Goal: Task Accomplishment & Management: Manage account settings

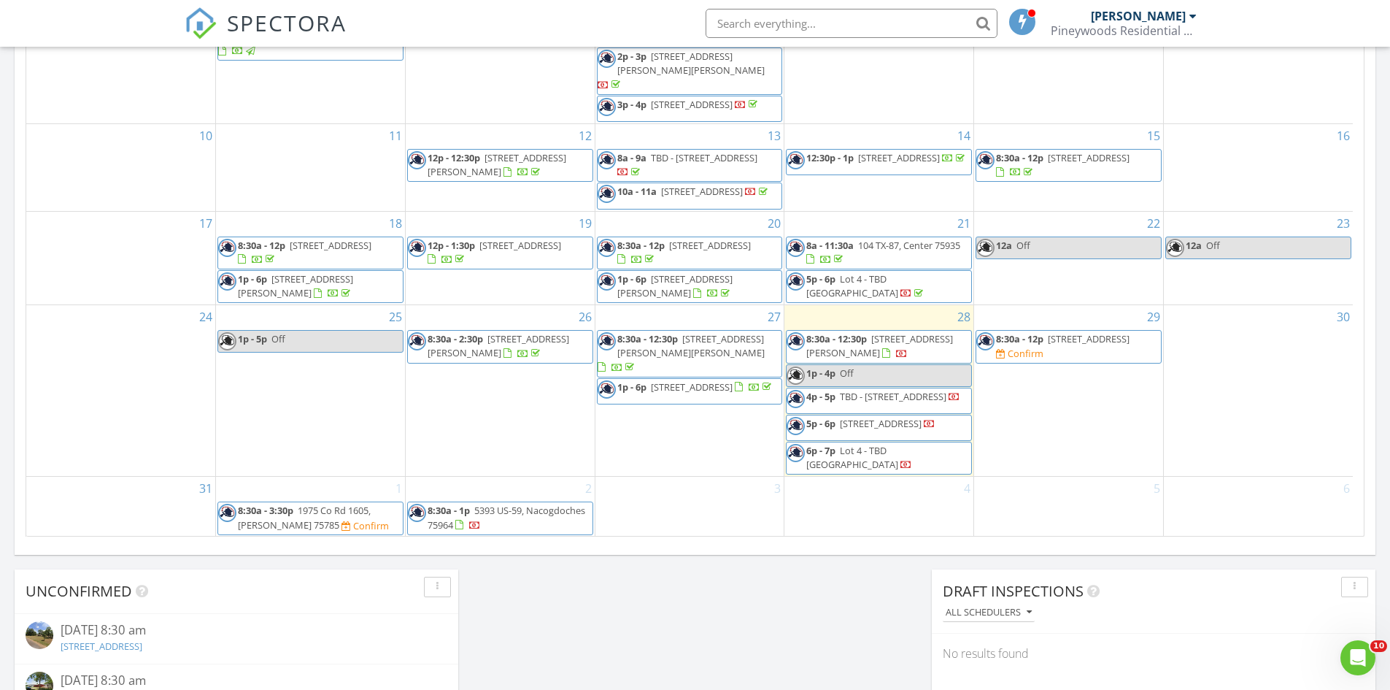
scroll to position [1351, 1413]
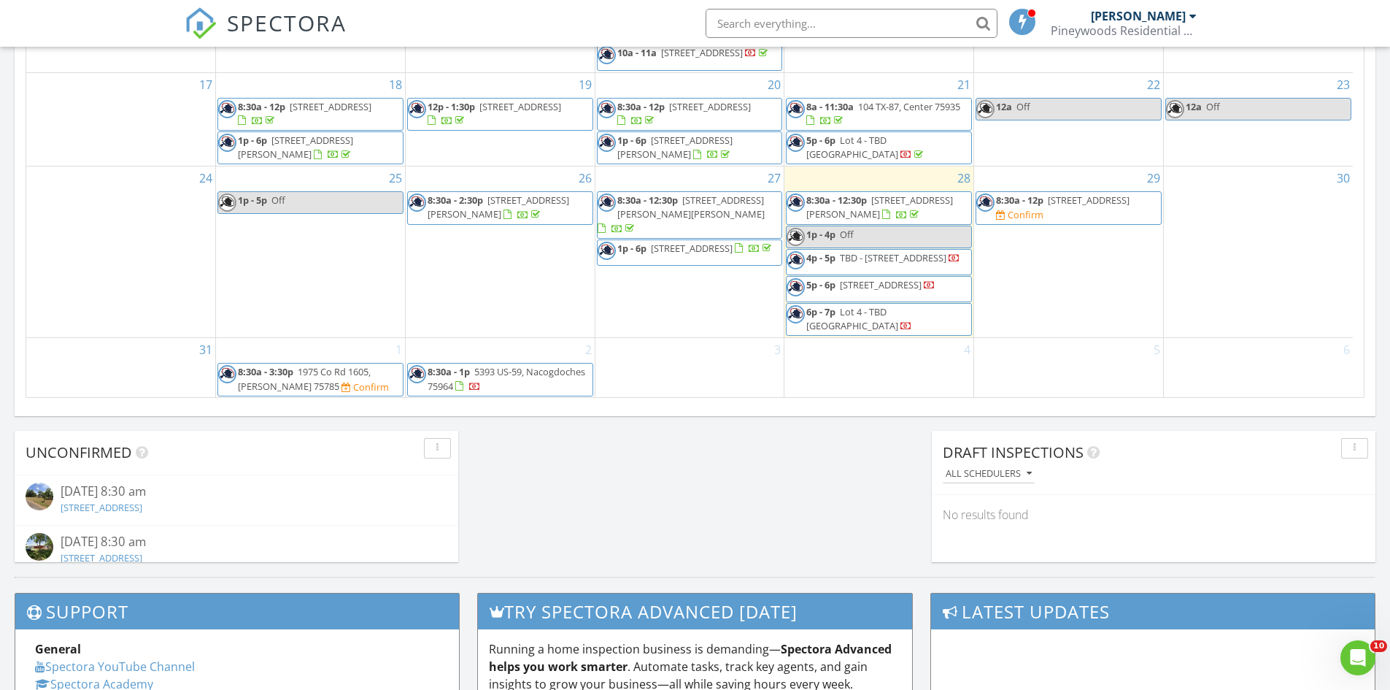
scroll to position [803, 0]
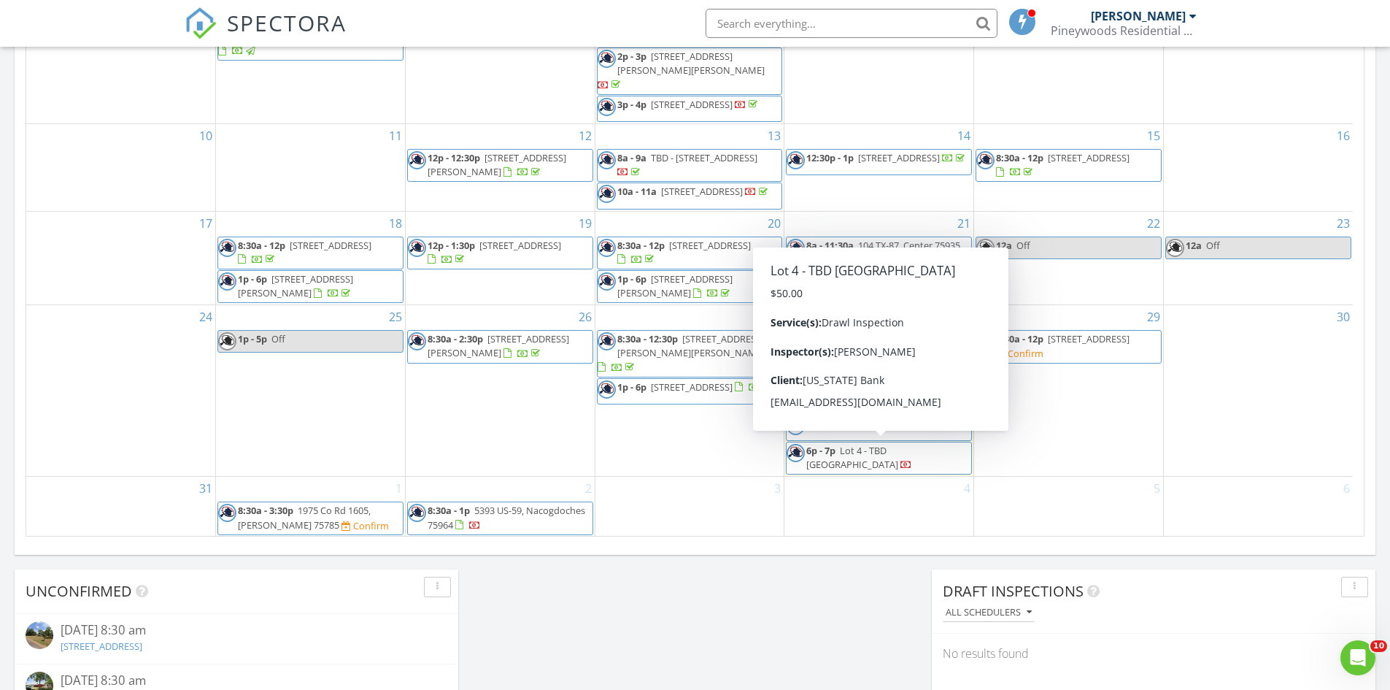
click at [888, 460] on span "Lot 4 - TBD Tanglewood Circle, Nacogdoches 75964" at bounding box center [852, 457] width 92 height 27
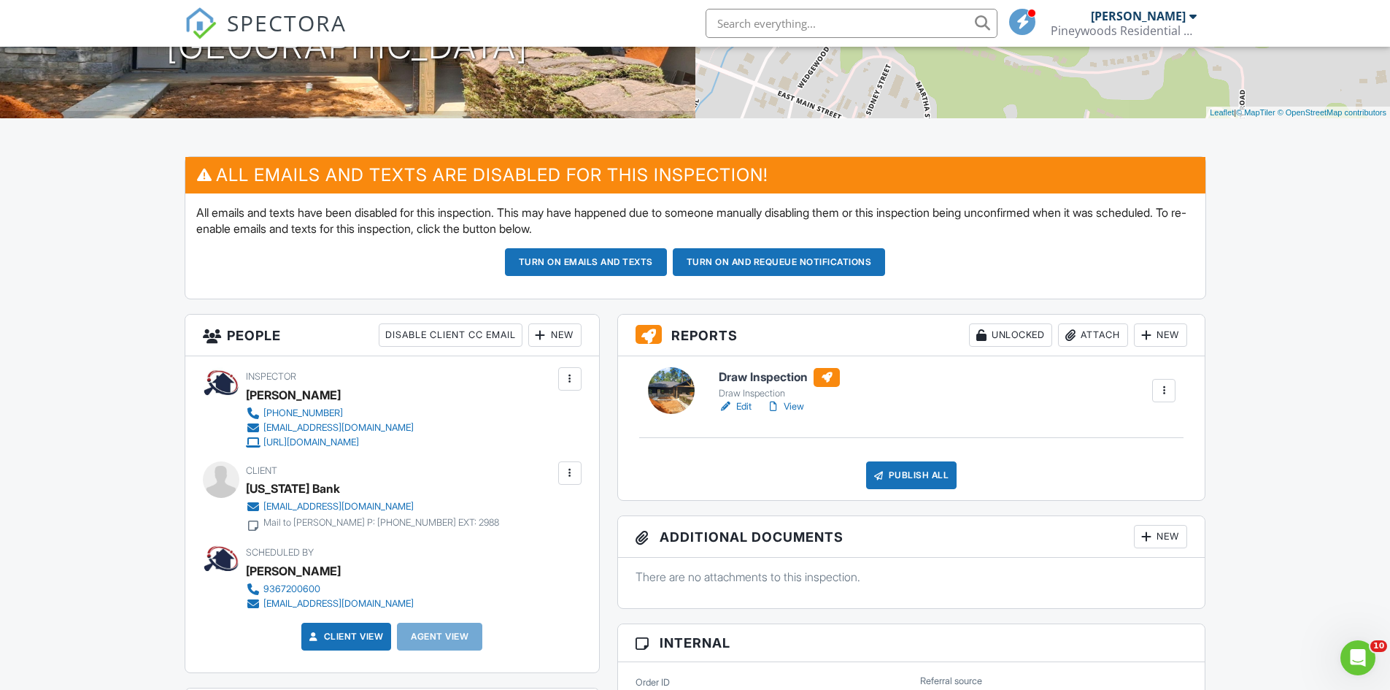
scroll to position [292, 0]
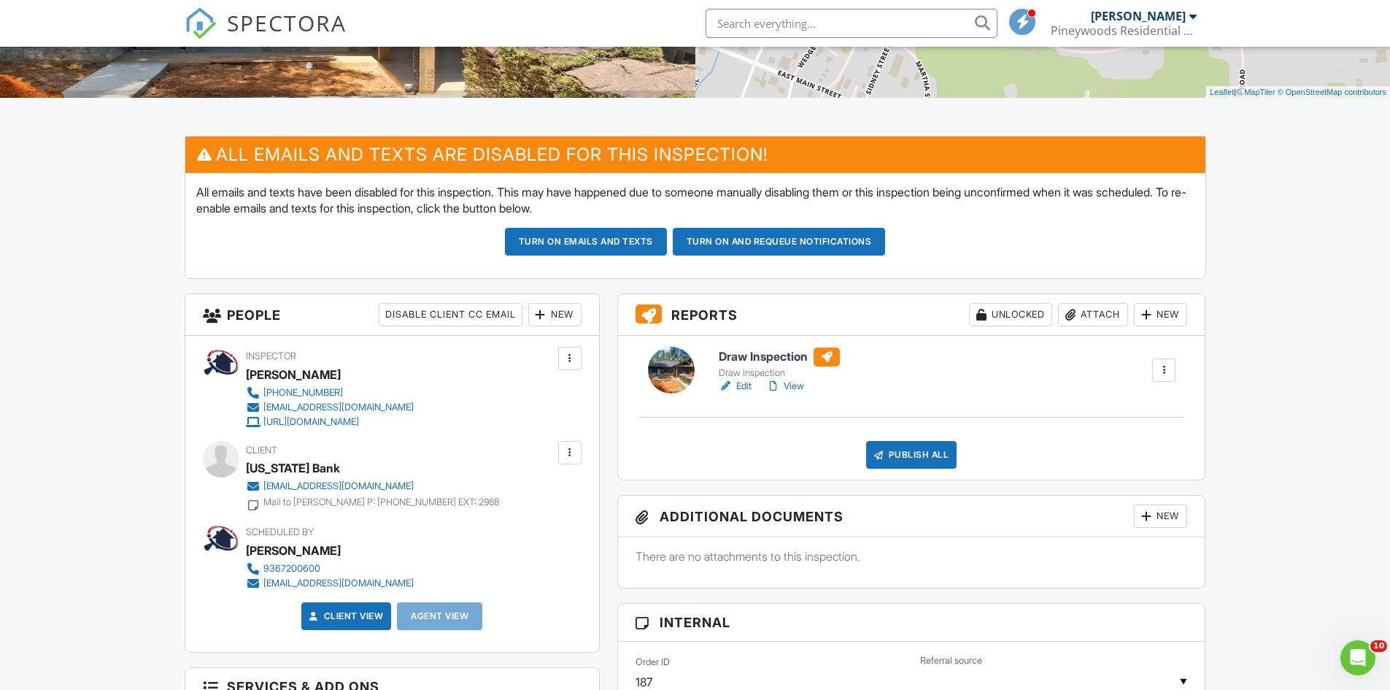
click at [801, 385] on link "View" at bounding box center [785, 386] width 38 height 15
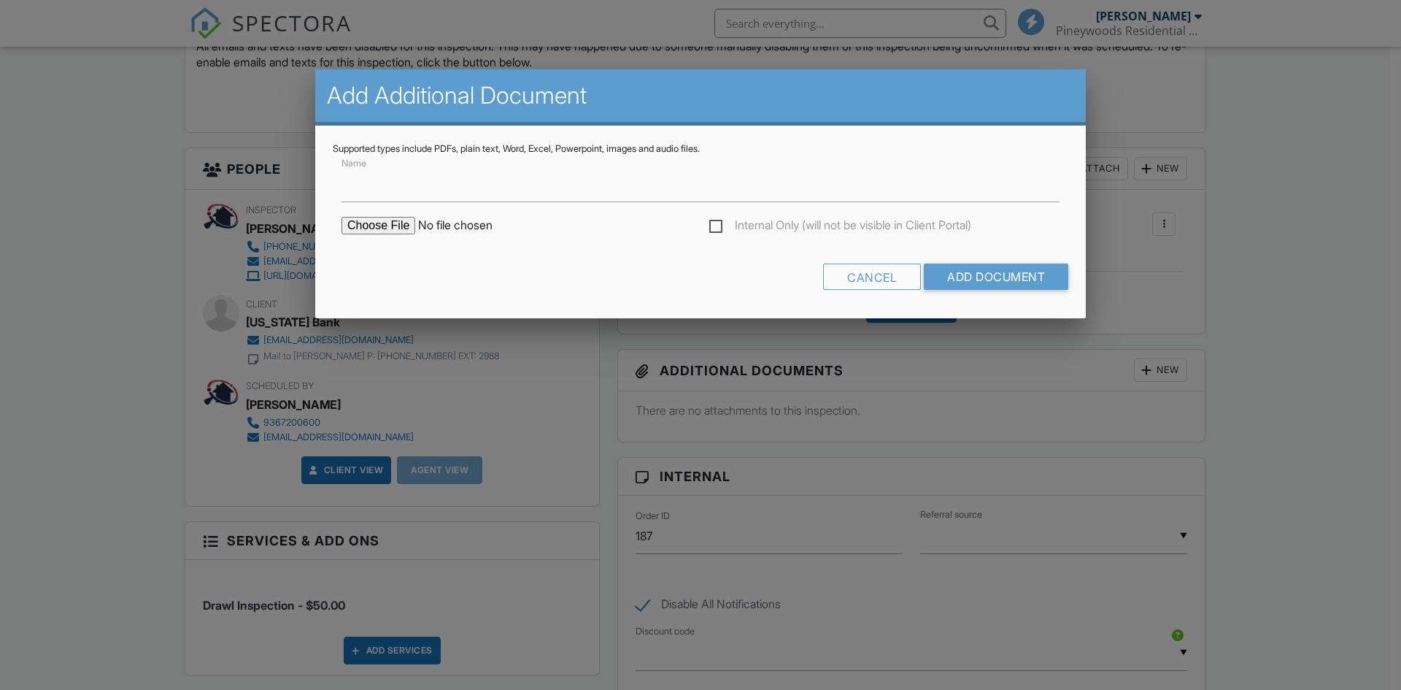
click at [387, 234] on input "file" at bounding box center [466, 226] width 248 height 18
click at [860, 277] on div "Cancel" at bounding box center [872, 276] width 98 height 26
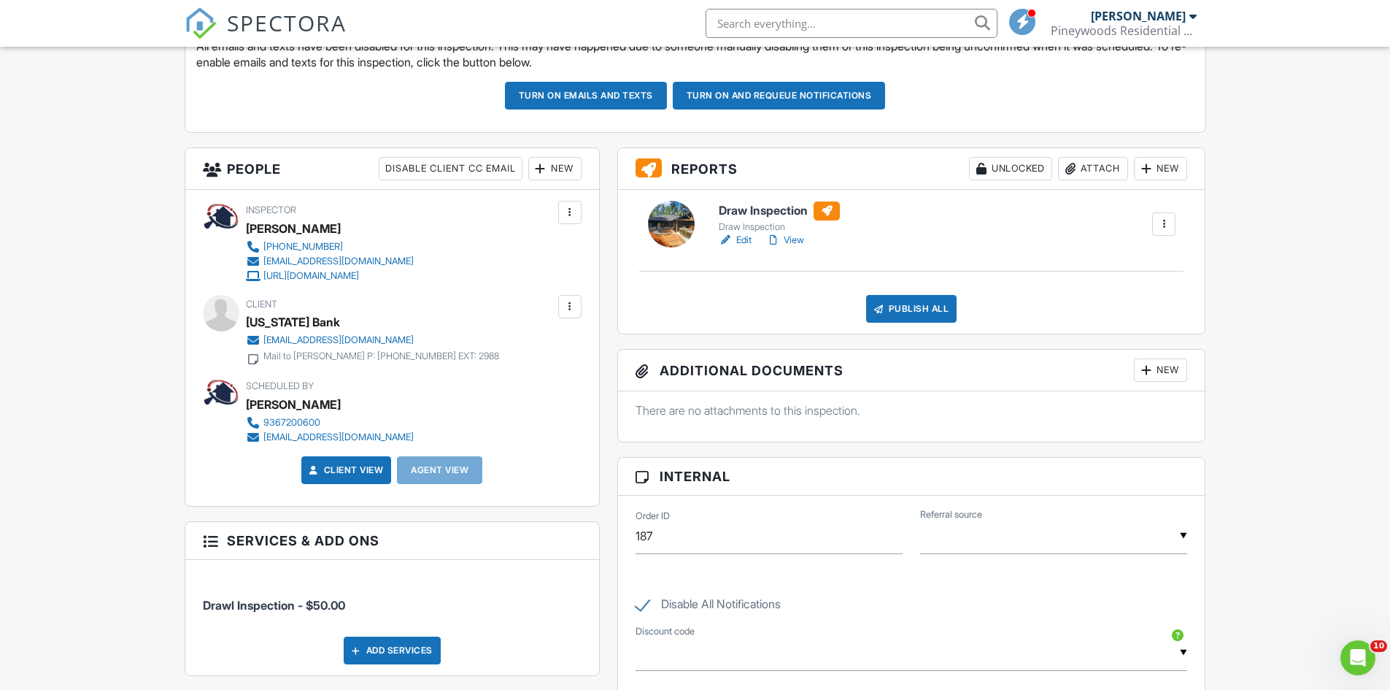
click at [1157, 371] on div "New" at bounding box center [1160, 369] width 53 height 23
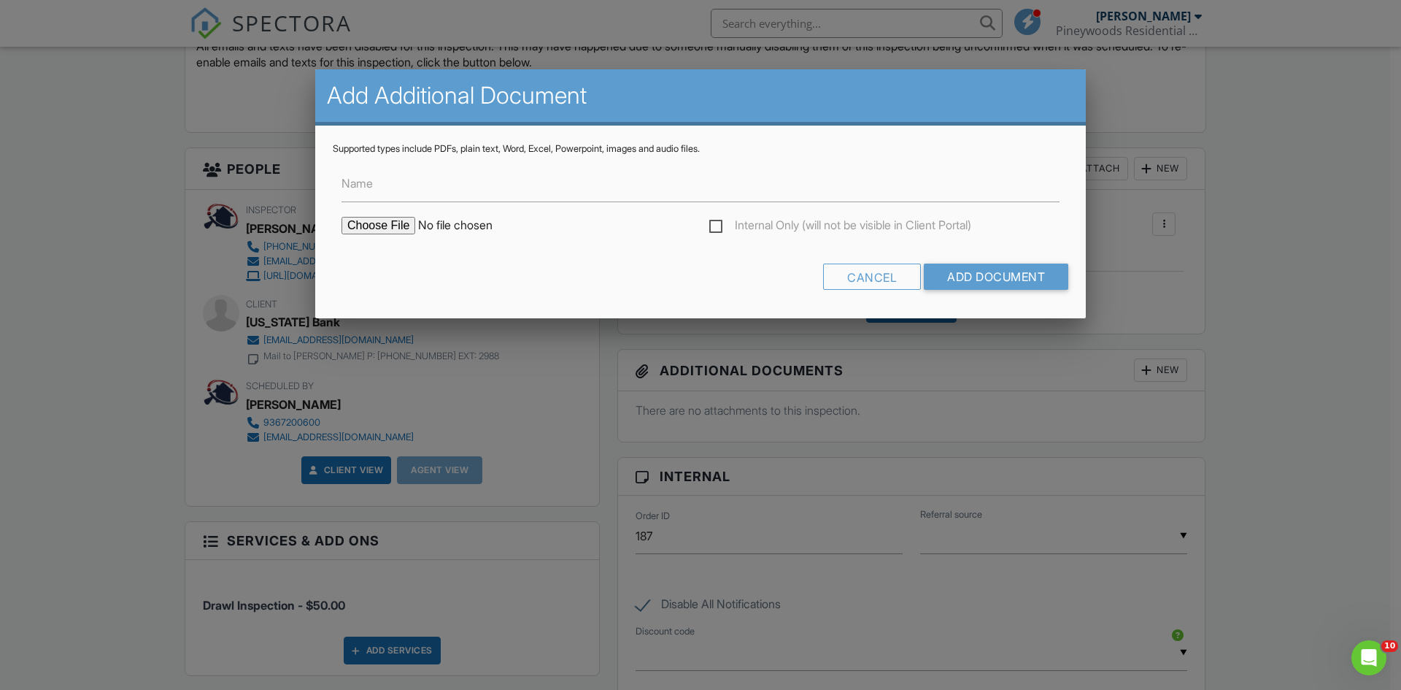
click at [396, 220] on input "file" at bounding box center [466, 226] width 248 height 18
click at [849, 273] on div "Cancel" at bounding box center [872, 276] width 98 height 26
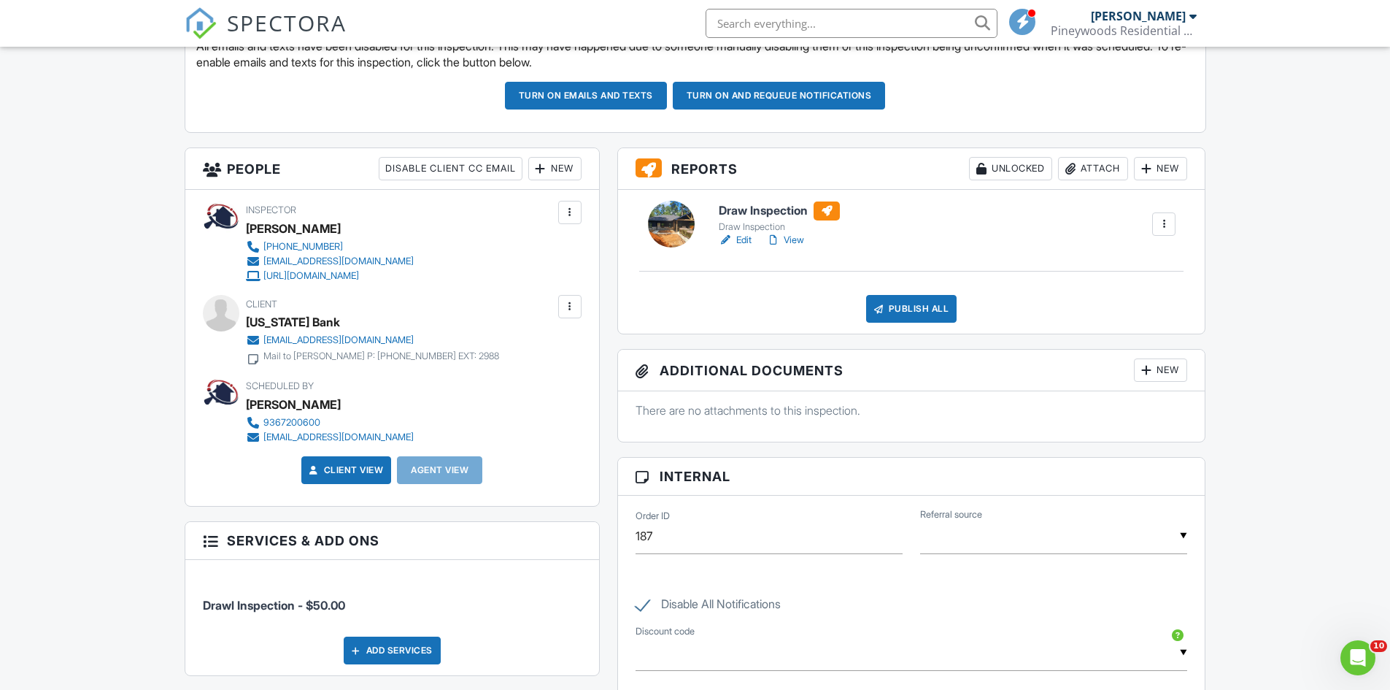
click at [1176, 371] on div "New" at bounding box center [1160, 369] width 53 height 23
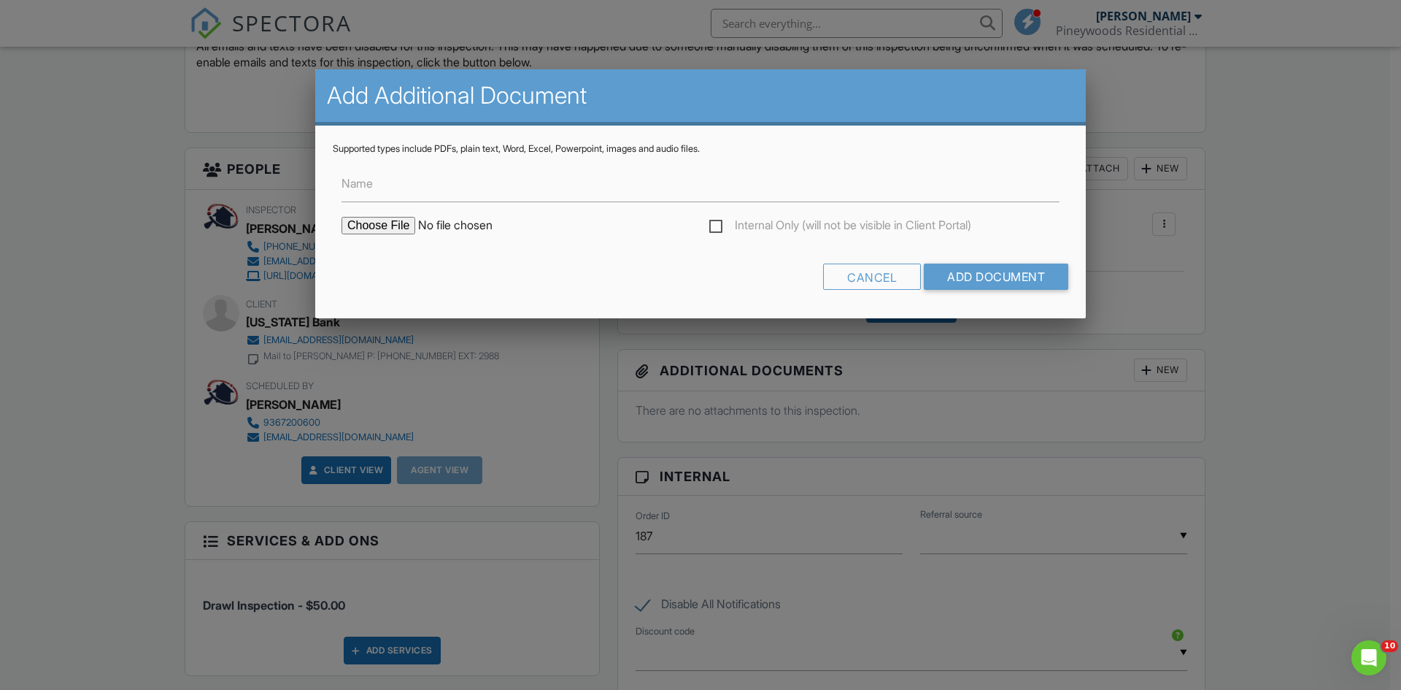
click at [369, 223] on input "file" at bounding box center [466, 226] width 248 height 18
drag, startPoint x: 855, startPoint y: 290, endPoint x: 858, endPoint y: 282, distance: 8.8
click at [855, 289] on div "Cancel Add Document" at bounding box center [701, 281] width 736 height 37
click at [883, 281] on div "Cancel" at bounding box center [872, 276] width 98 height 26
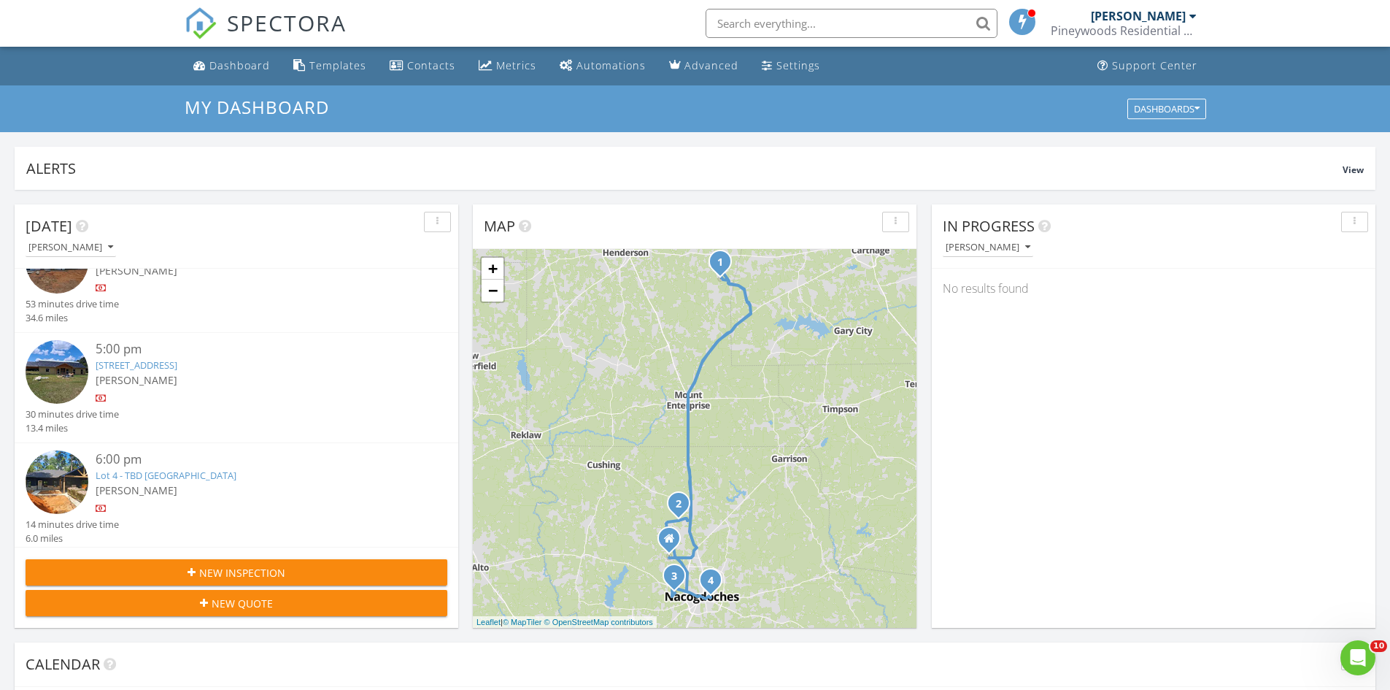
click at [277, 482] on div "[PERSON_NAME]" at bounding box center [254, 489] width 317 height 15
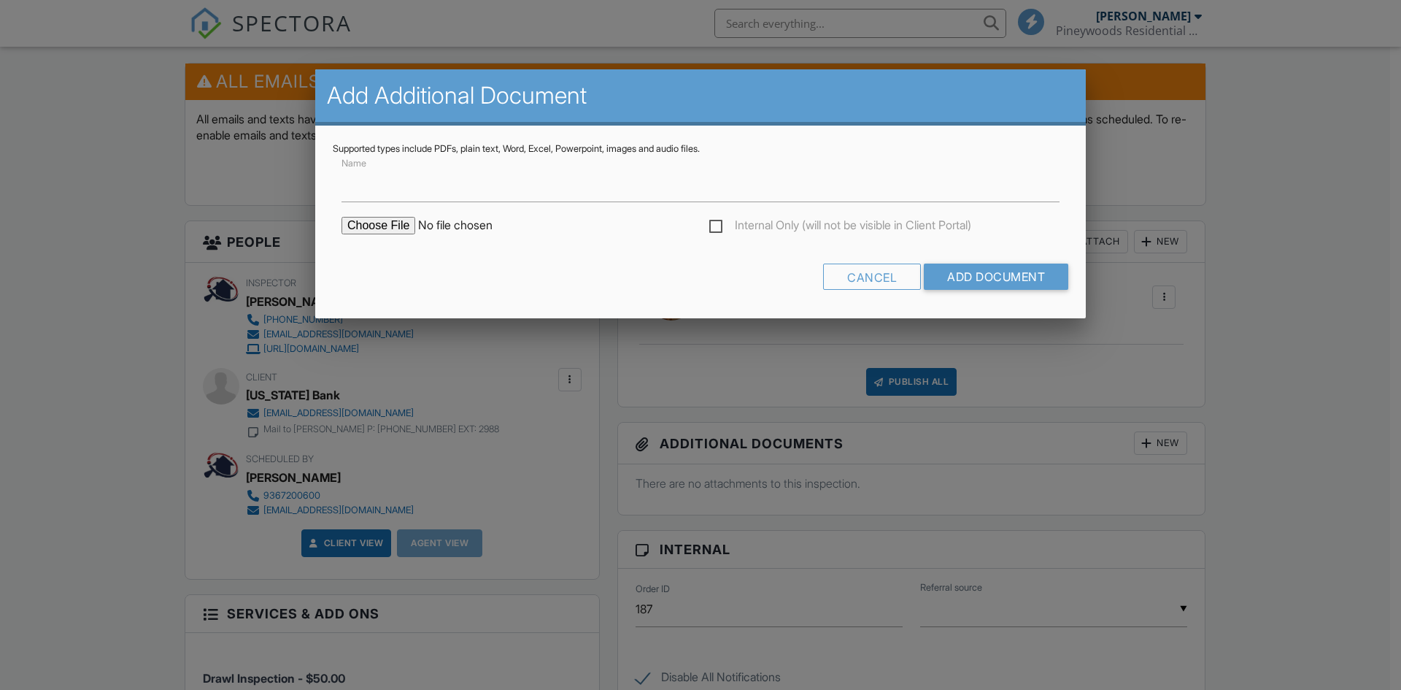
click at [385, 224] on input "file" at bounding box center [466, 226] width 248 height 18
type input "C:\fakepath\Draw 14 - 7012551 - TBD Lot 4 - Tanglewood.xlsx - Draws.pdf"
click at [976, 278] on input "Add Document" at bounding box center [996, 276] width 144 height 26
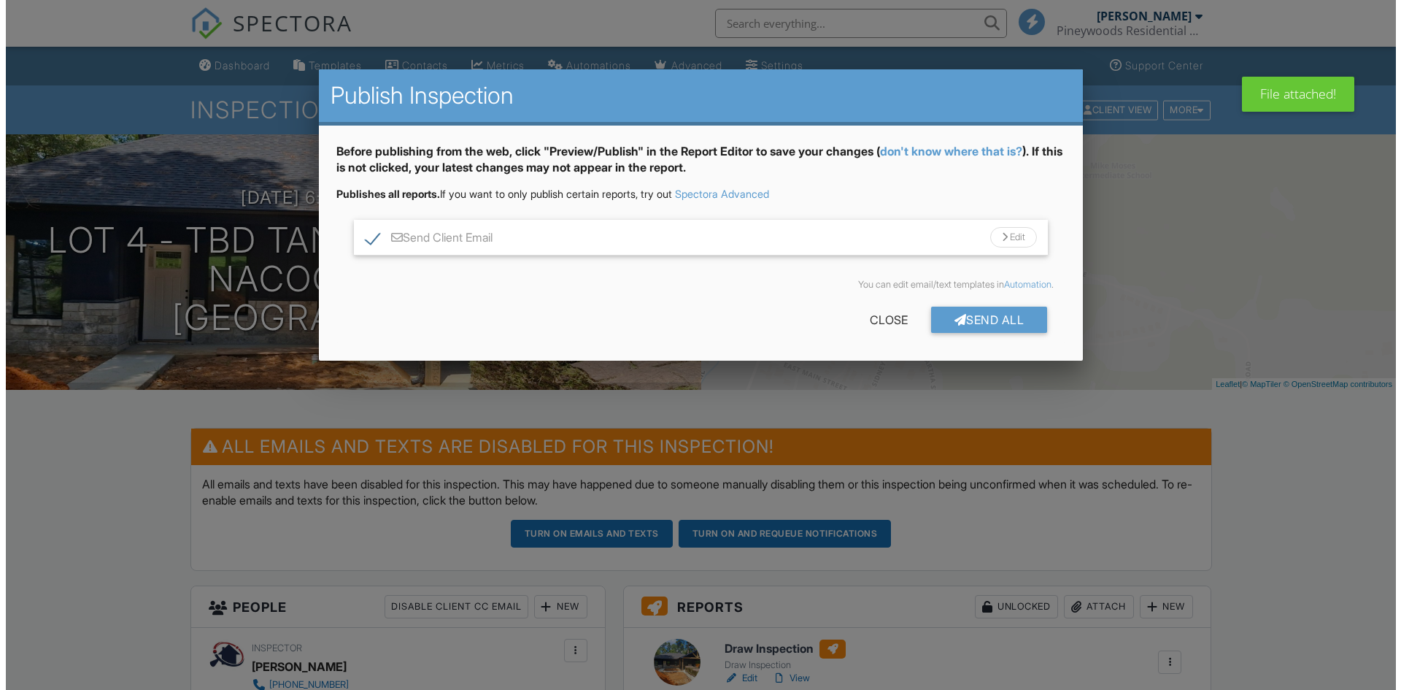
scroll to position [219, 0]
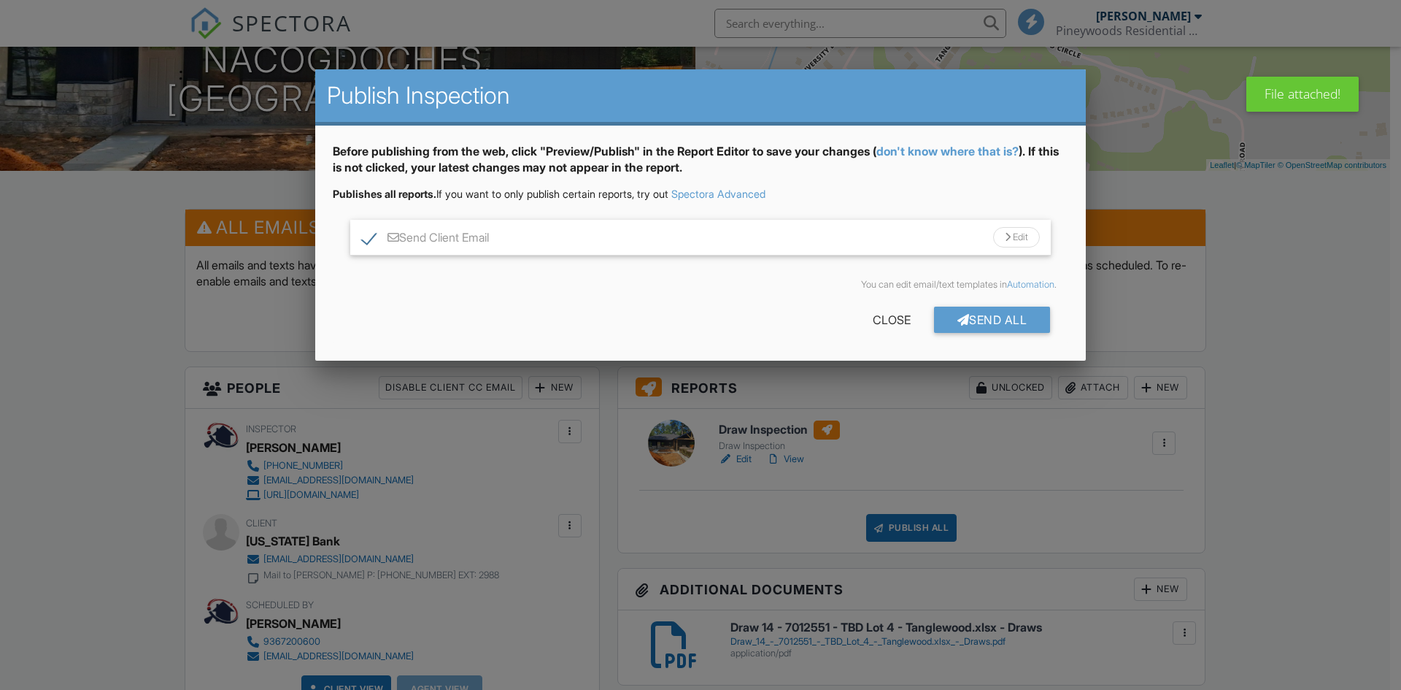
click at [968, 312] on div "Send All" at bounding box center [992, 320] width 117 height 26
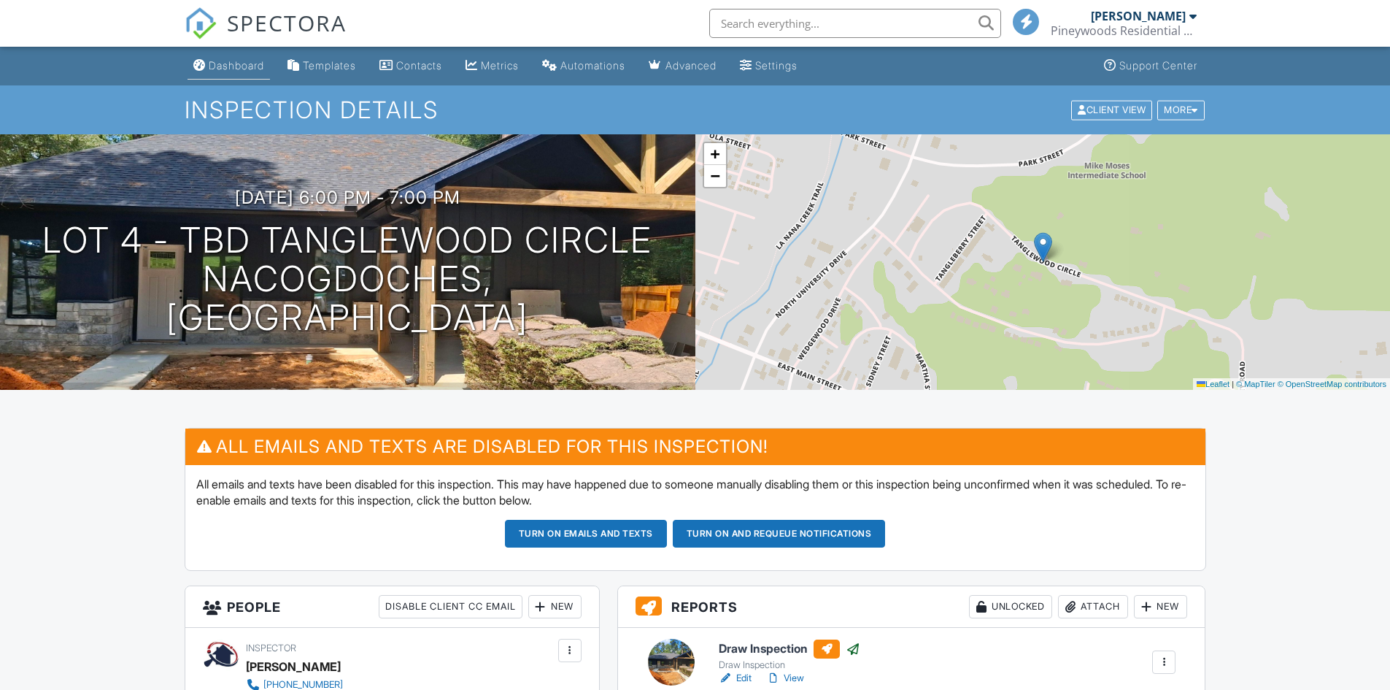
click at [242, 66] on div "Dashboard" at bounding box center [236, 65] width 55 height 12
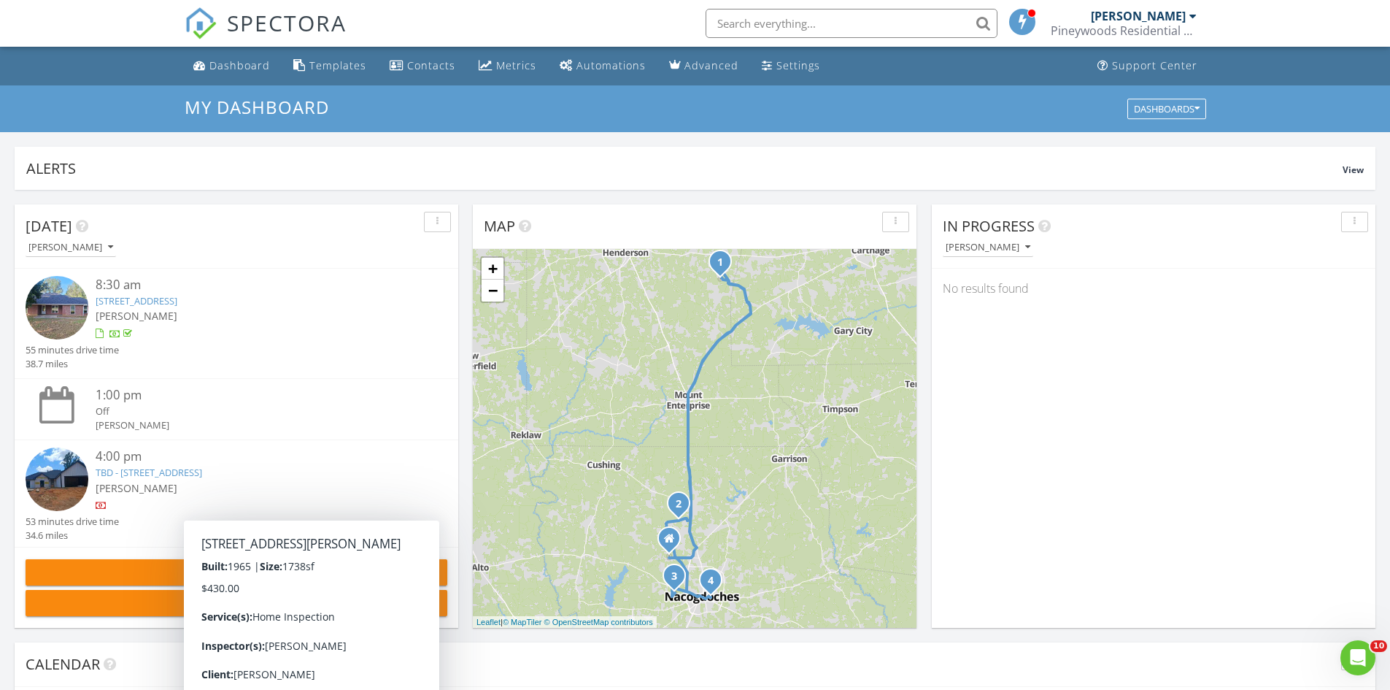
scroll to position [217, 0]
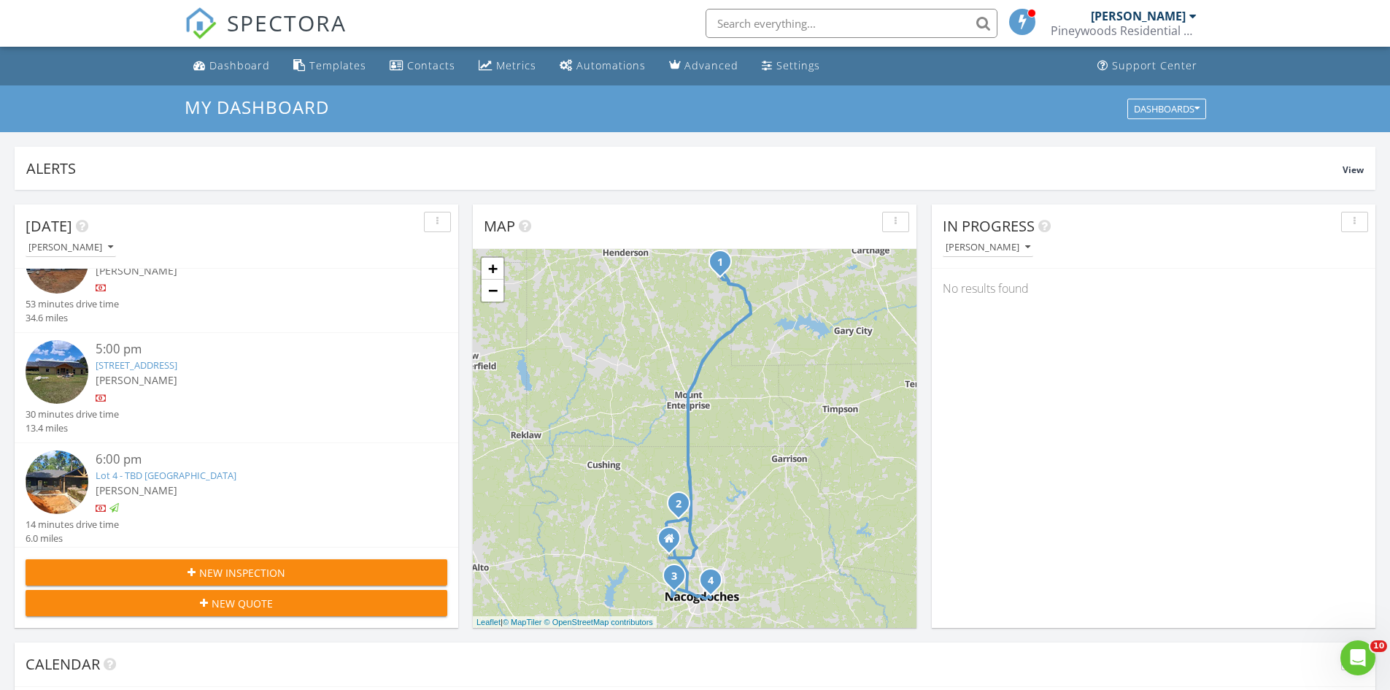
click at [186, 376] on div "[PERSON_NAME]" at bounding box center [254, 379] width 317 height 15
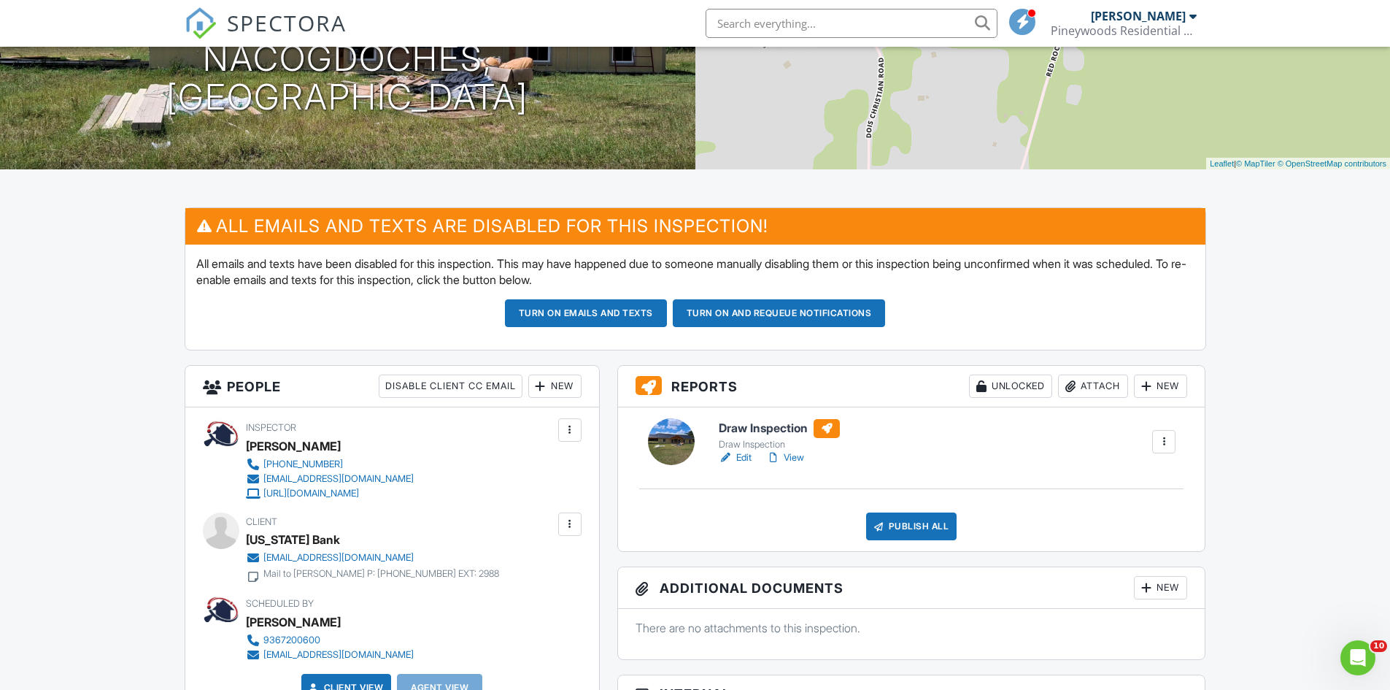
scroll to position [365, 0]
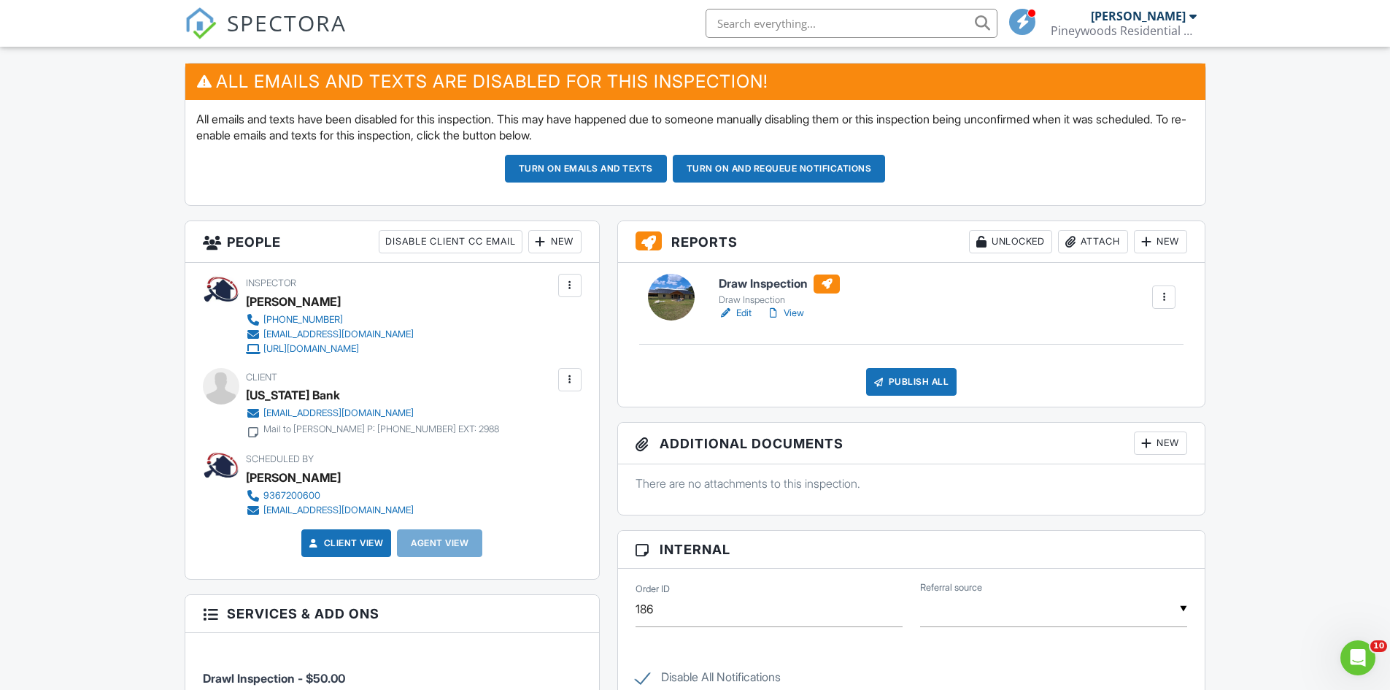
click at [798, 312] on link "View" at bounding box center [785, 313] width 38 height 15
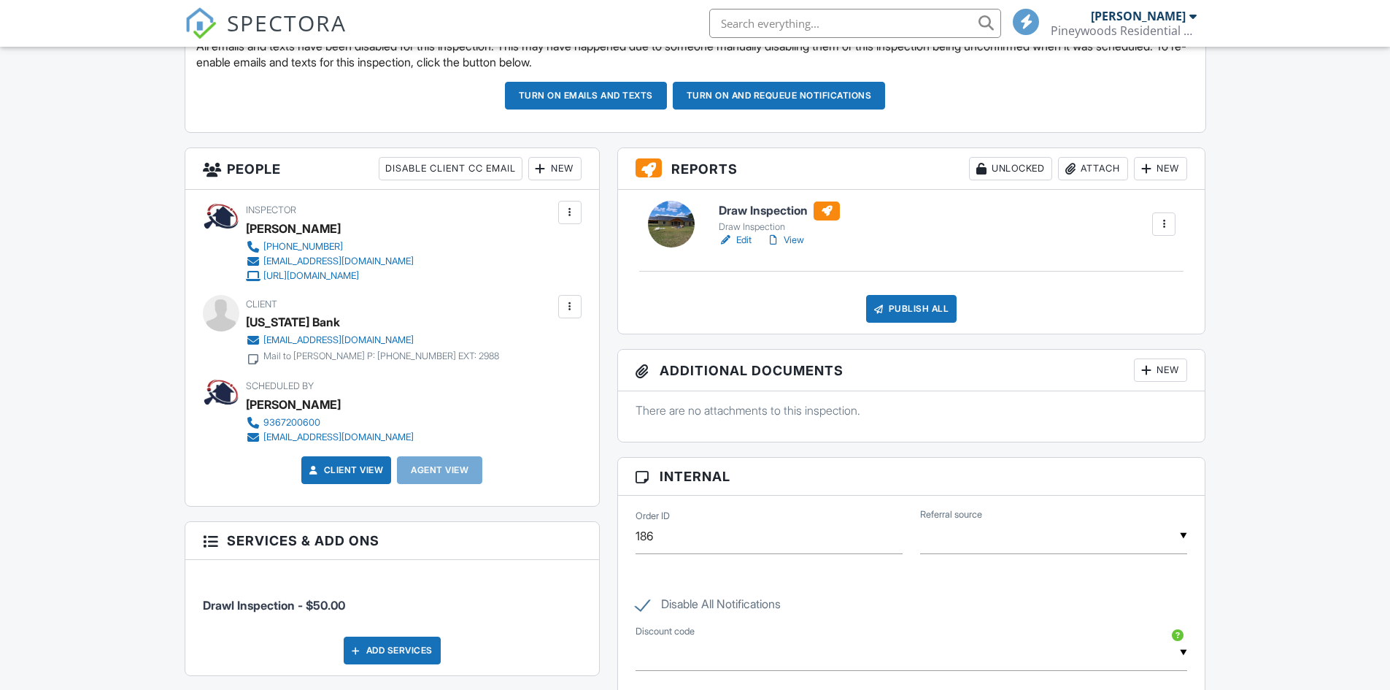
click at [1168, 369] on div "New" at bounding box center [1160, 369] width 53 height 23
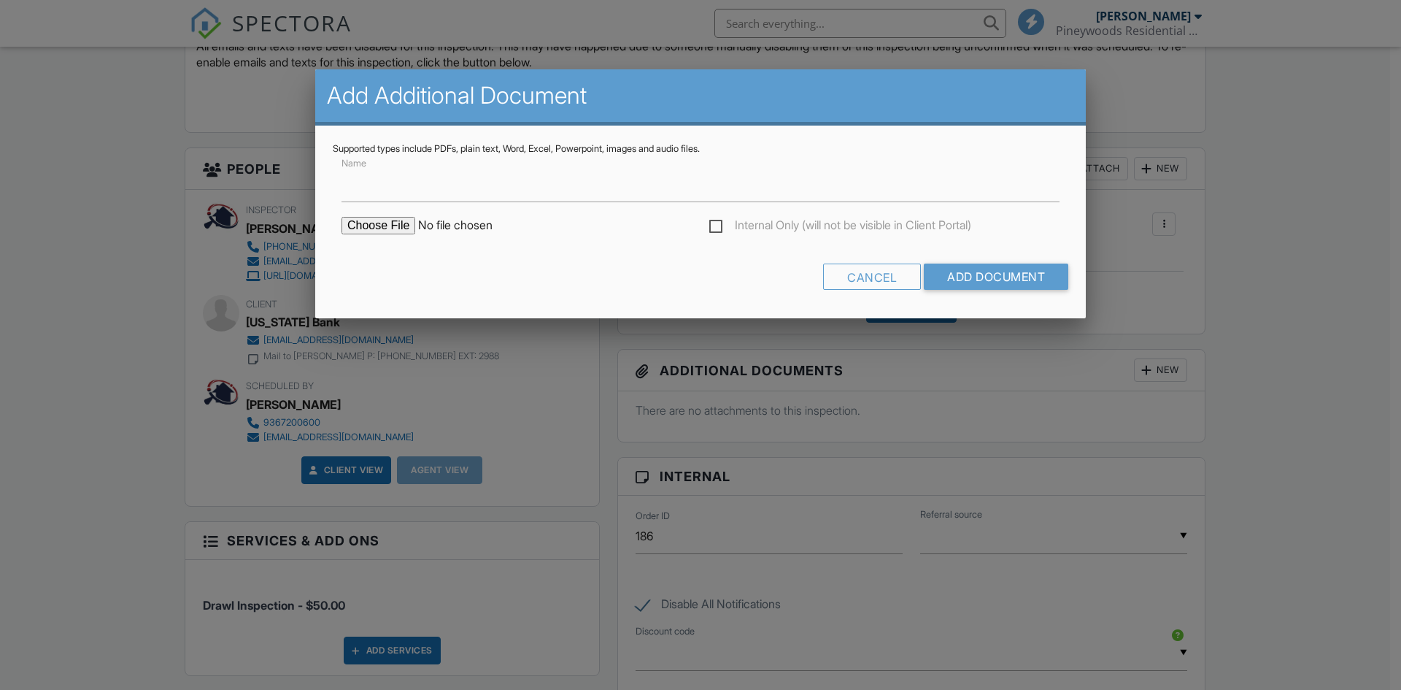
click at [377, 228] on input "file" at bounding box center [466, 226] width 248 height 18
type input "C:\fakepath\Draw 12 - 7012772 - TBD 4.32 AC CR 509. Nacogdoches.xlsx - Draws.pdf"
click at [1029, 274] on input "Add Document" at bounding box center [996, 276] width 144 height 26
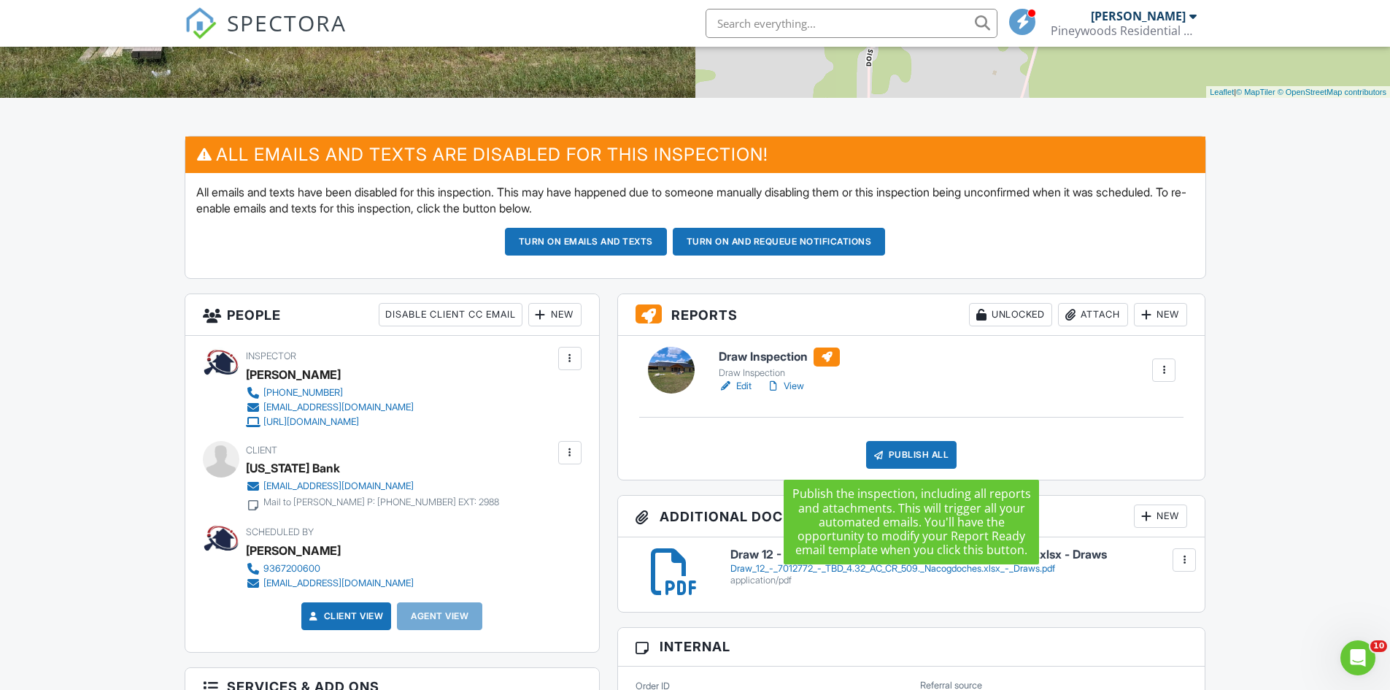
click at [922, 453] on div "Publish All" at bounding box center [911, 455] width 91 height 28
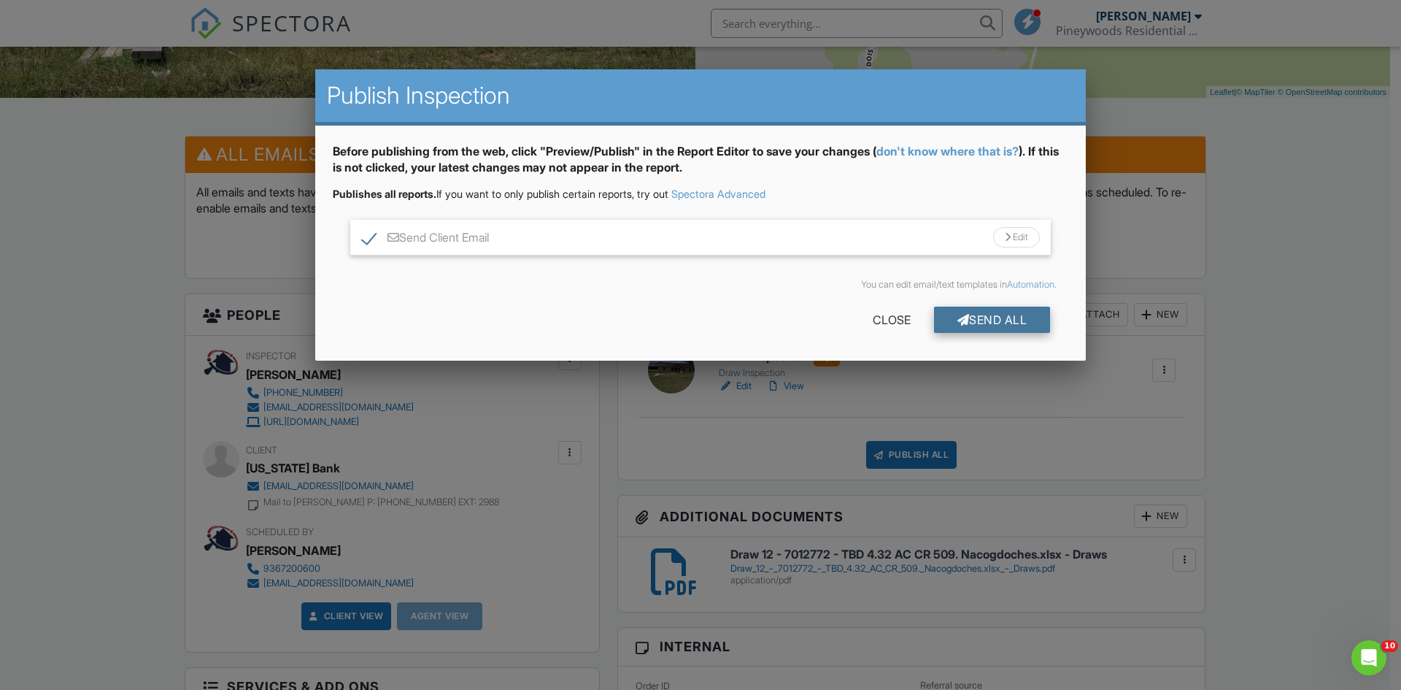
click at [985, 326] on div "Send All" at bounding box center [992, 320] width 117 height 26
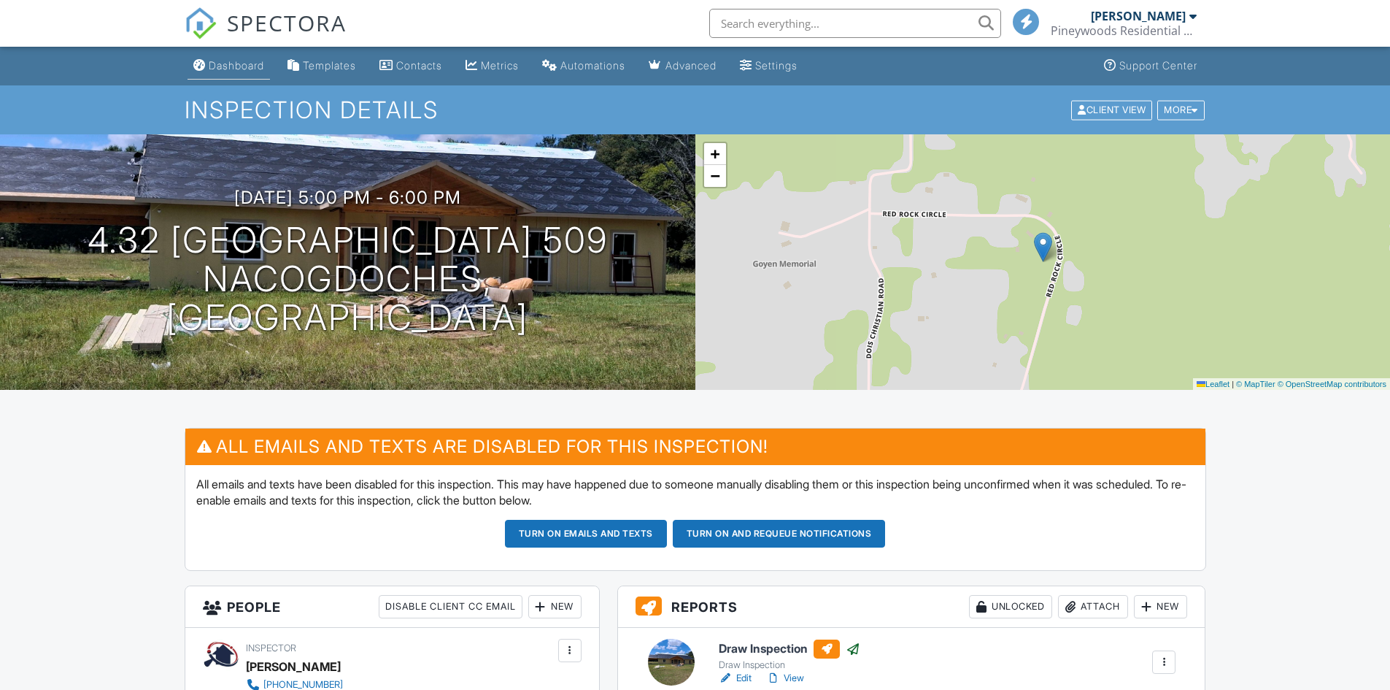
click at [214, 64] on div "Dashboard" at bounding box center [236, 65] width 55 height 12
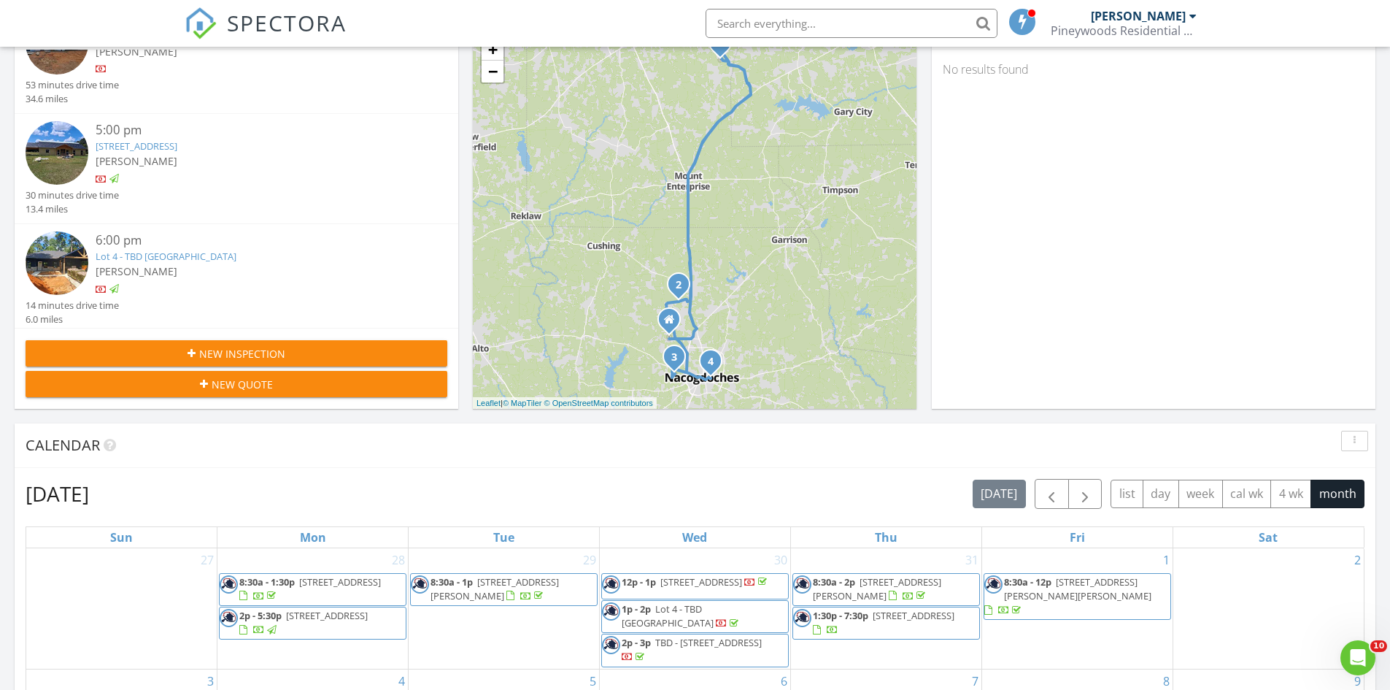
scroll to position [72, 0]
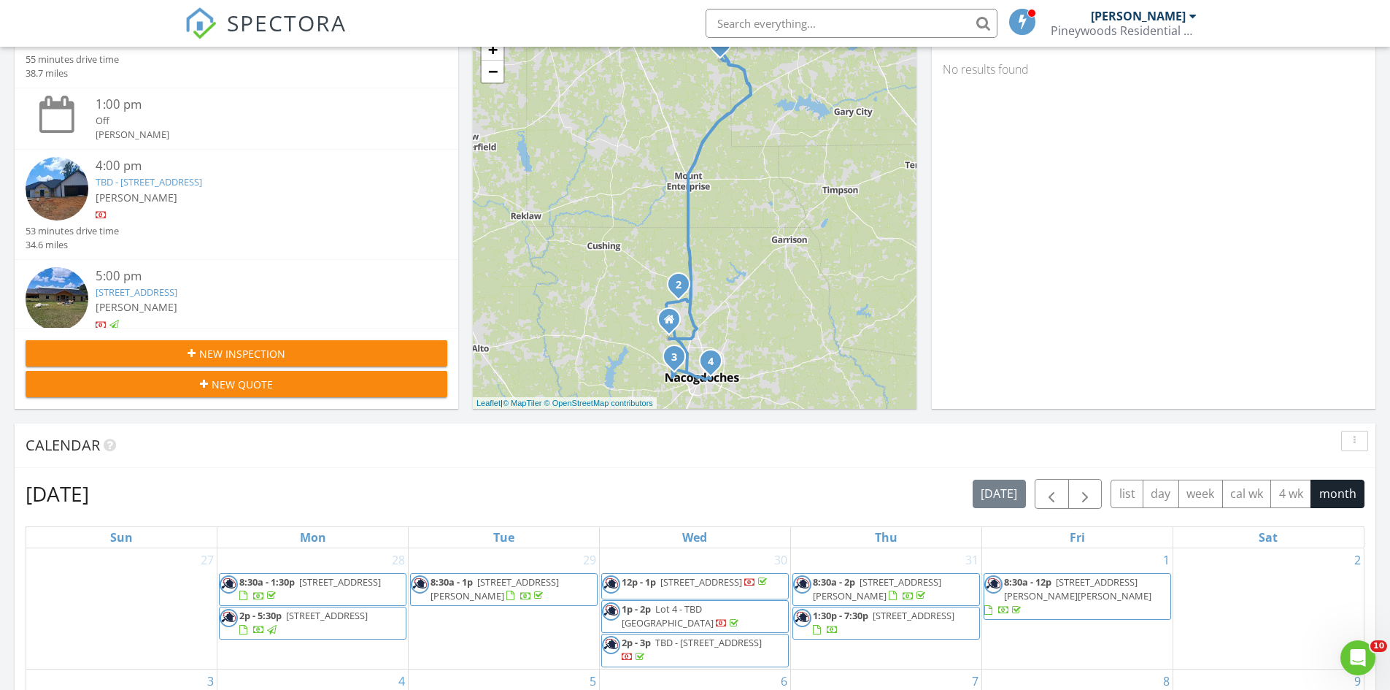
click at [315, 197] on div "[PERSON_NAME]" at bounding box center [254, 197] width 317 height 15
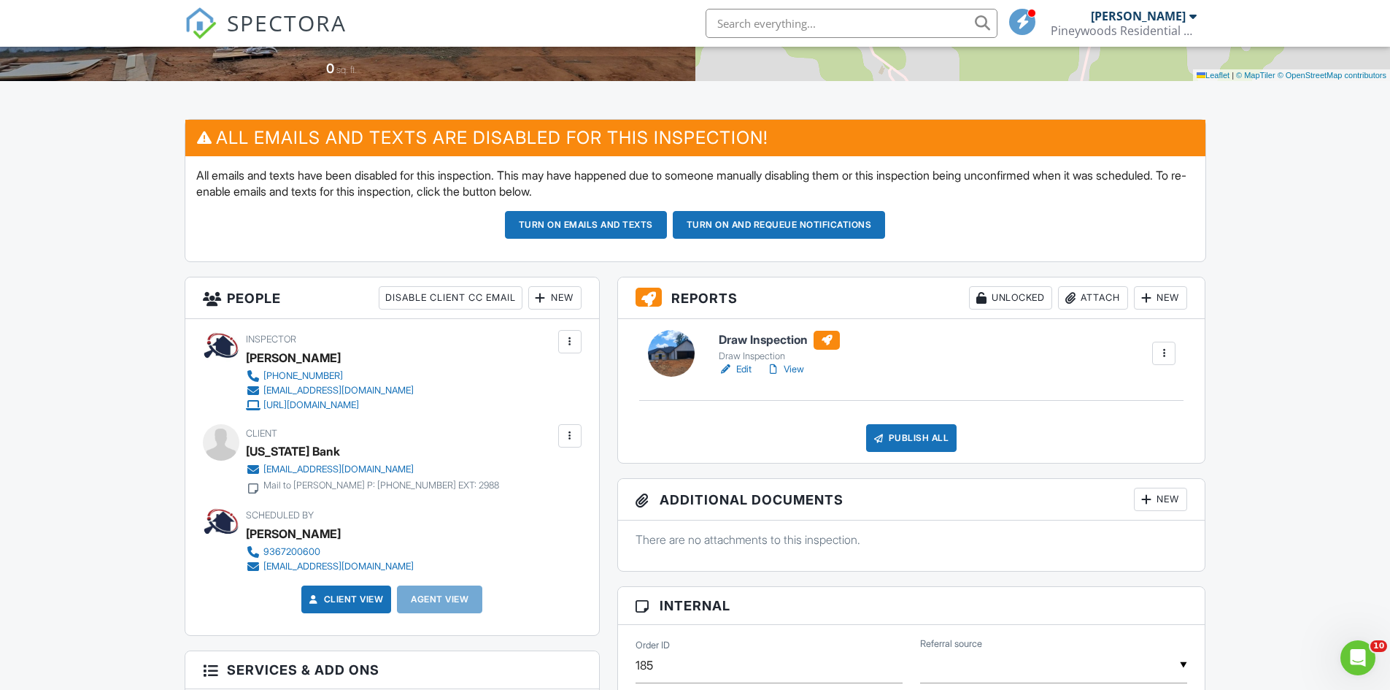
scroll to position [365, 0]
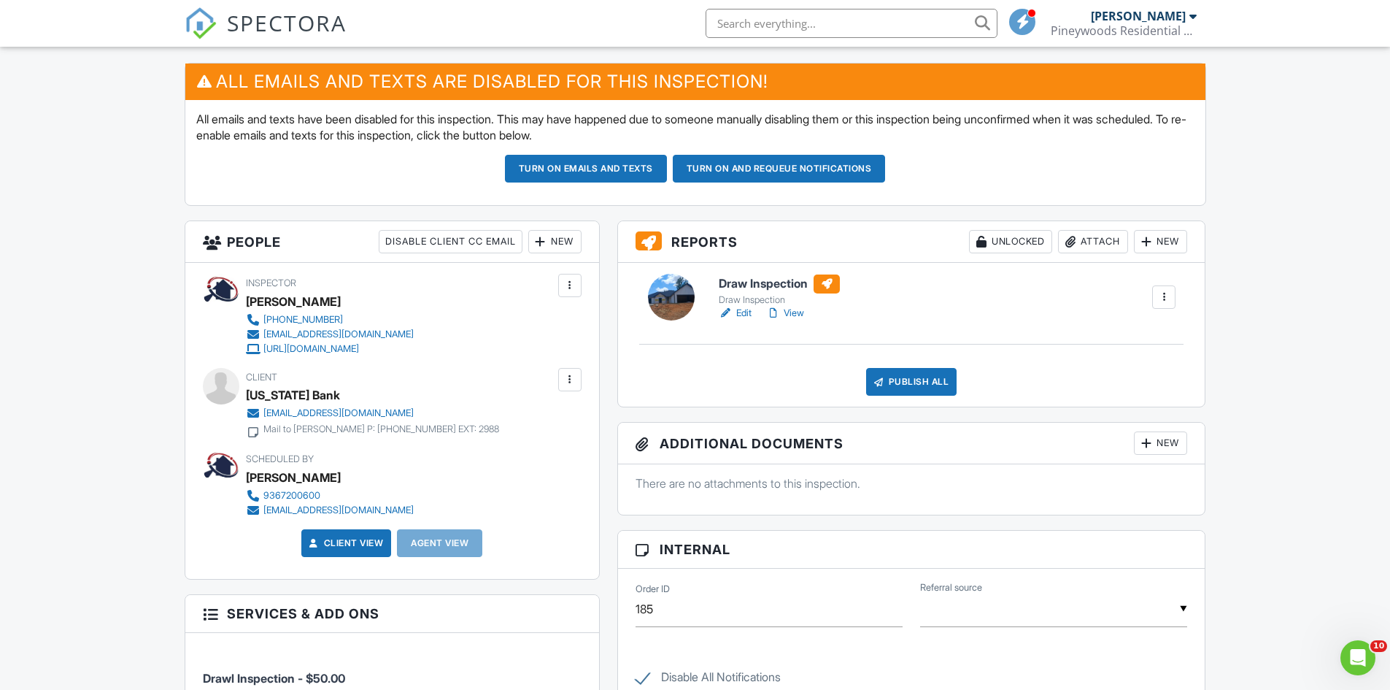
click at [791, 315] on link "View" at bounding box center [785, 313] width 38 height 15
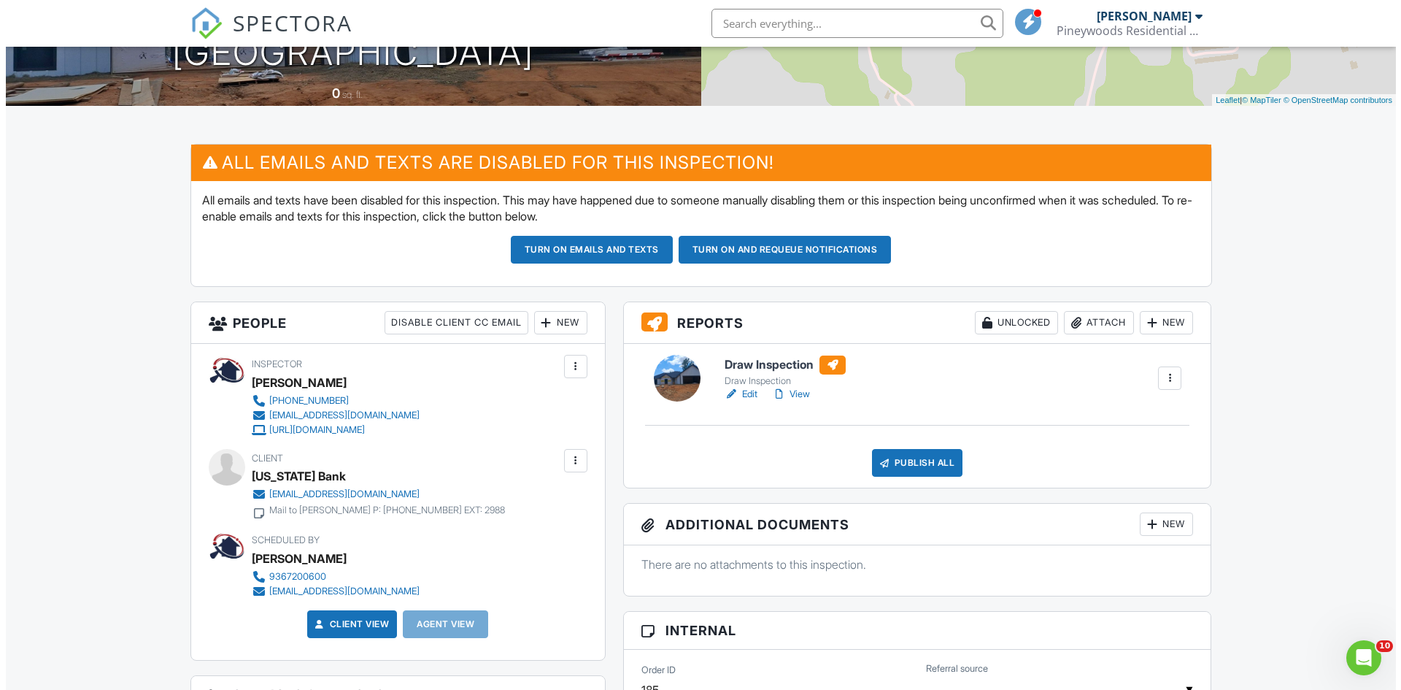
scroll to position [511, 0]
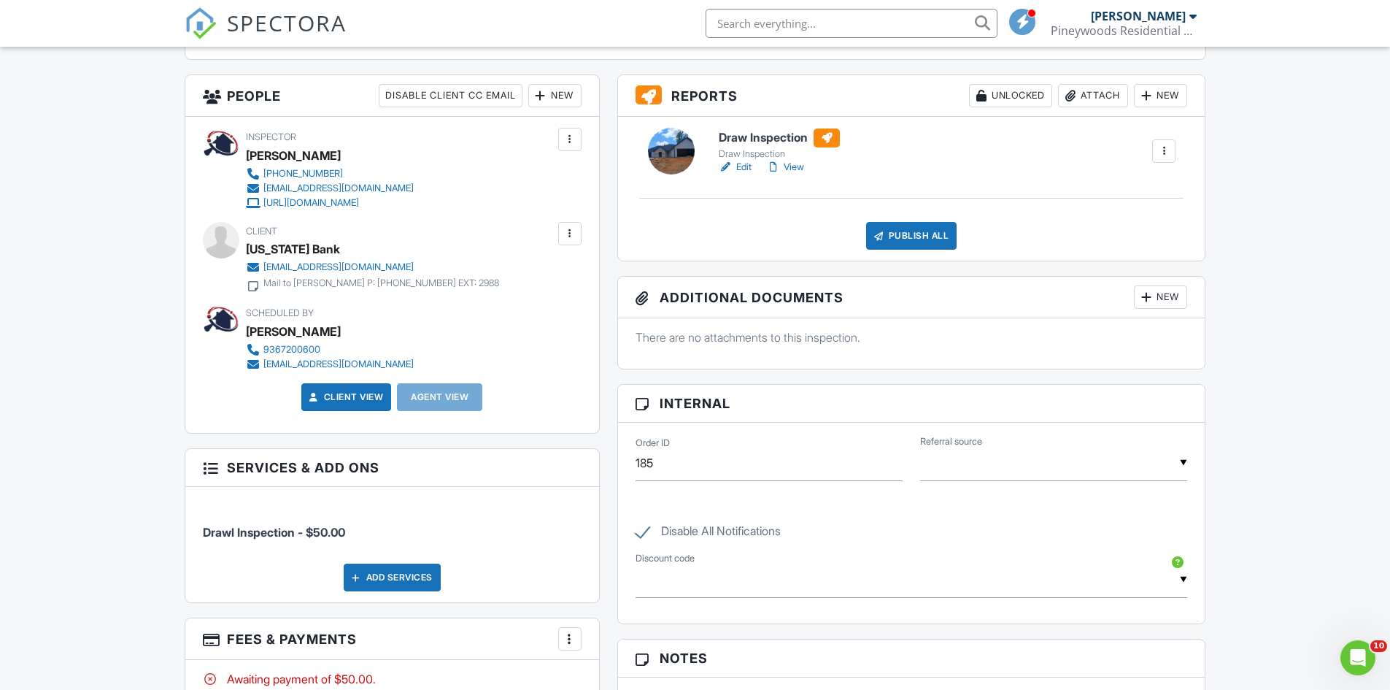
click at [1158, 299] on div "New" at bounding box center [1160, 296] width 53 height 23
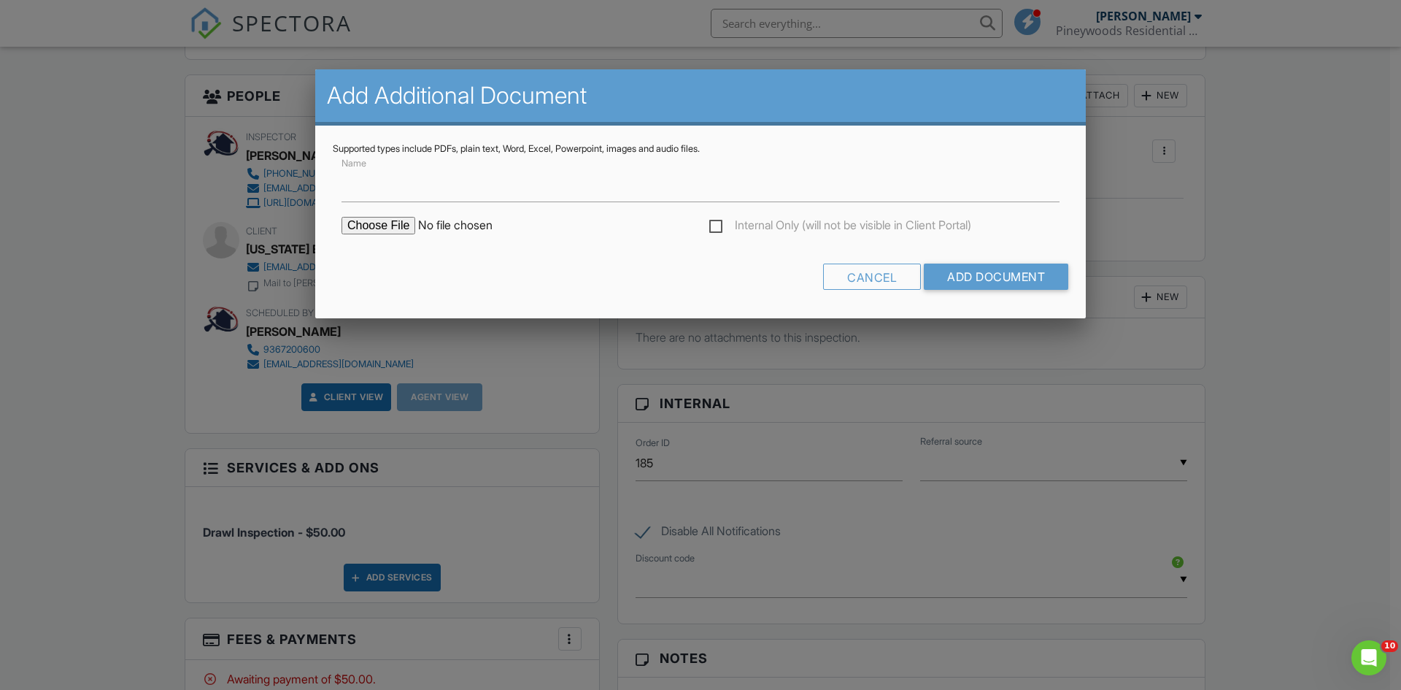
click at [401, 224] on input "file" at bounding box center [466, 226] width 248 height 18
type input "C:\fakepath\Draw 8 - 7012942 - Lot 10 CR 816, Nacogdoches.xlsx - Draws.pdf"
click at [977, 263] on input "Add Document" at bounding box center [996, 276] width 144 height 26
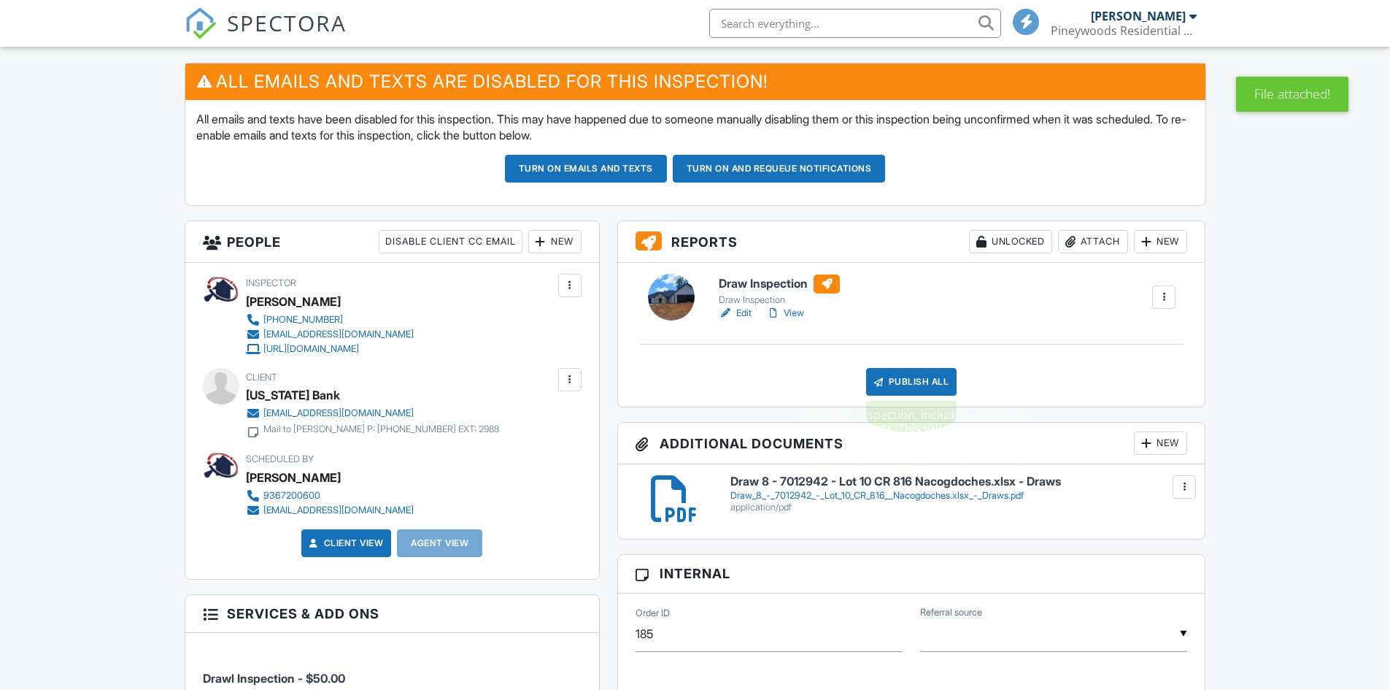
click at [923, 382] on div "Publish All" at bounding box center [911, 382] width 91 height 28
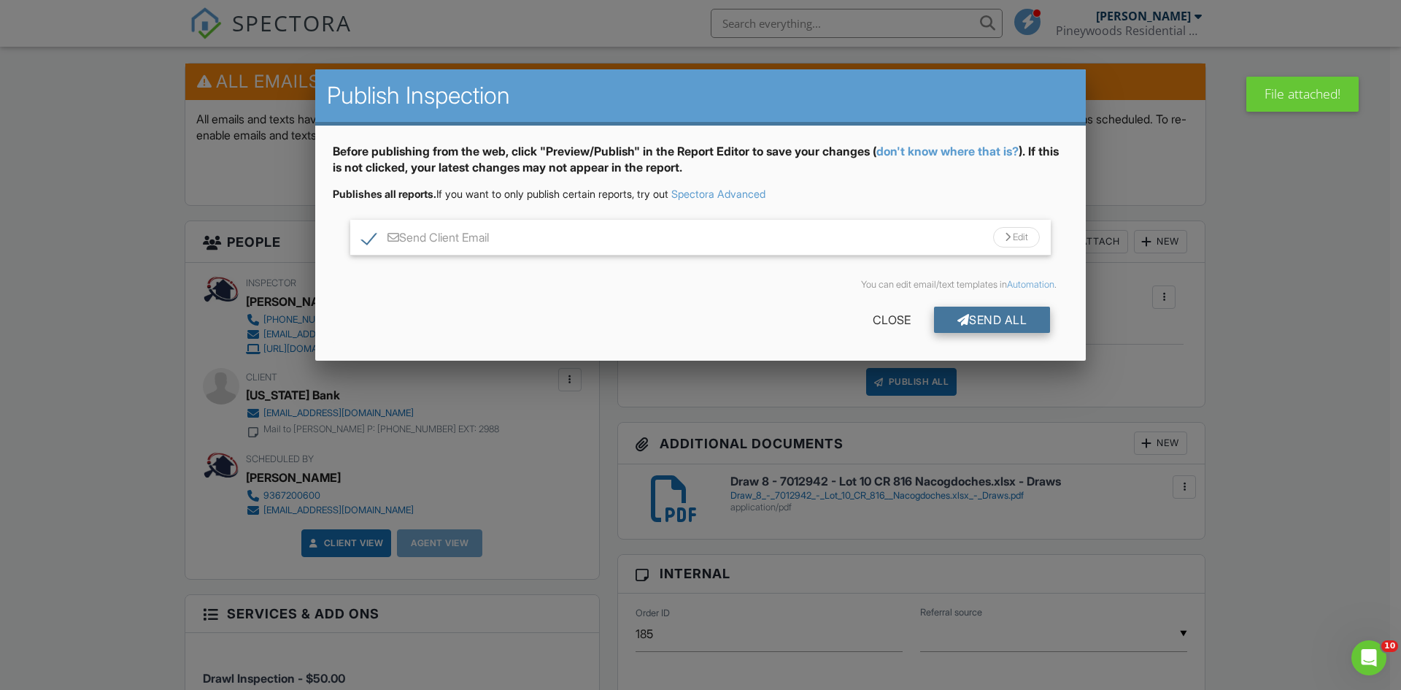
click at [1006, 319] on div "Send All" at bounding box center [992, 320] width 117 height 26
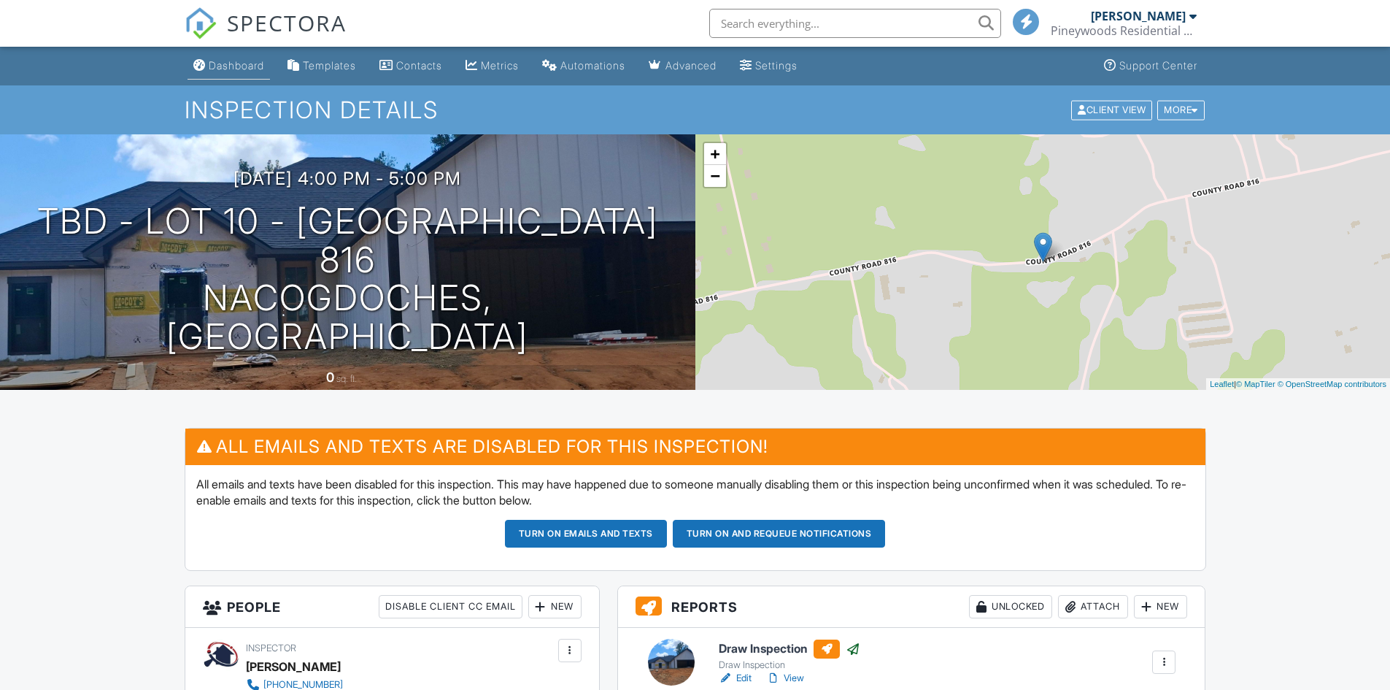
click at [251, 62] on div "Dashboard" at bounding box center [236, 65] width 55 height 12
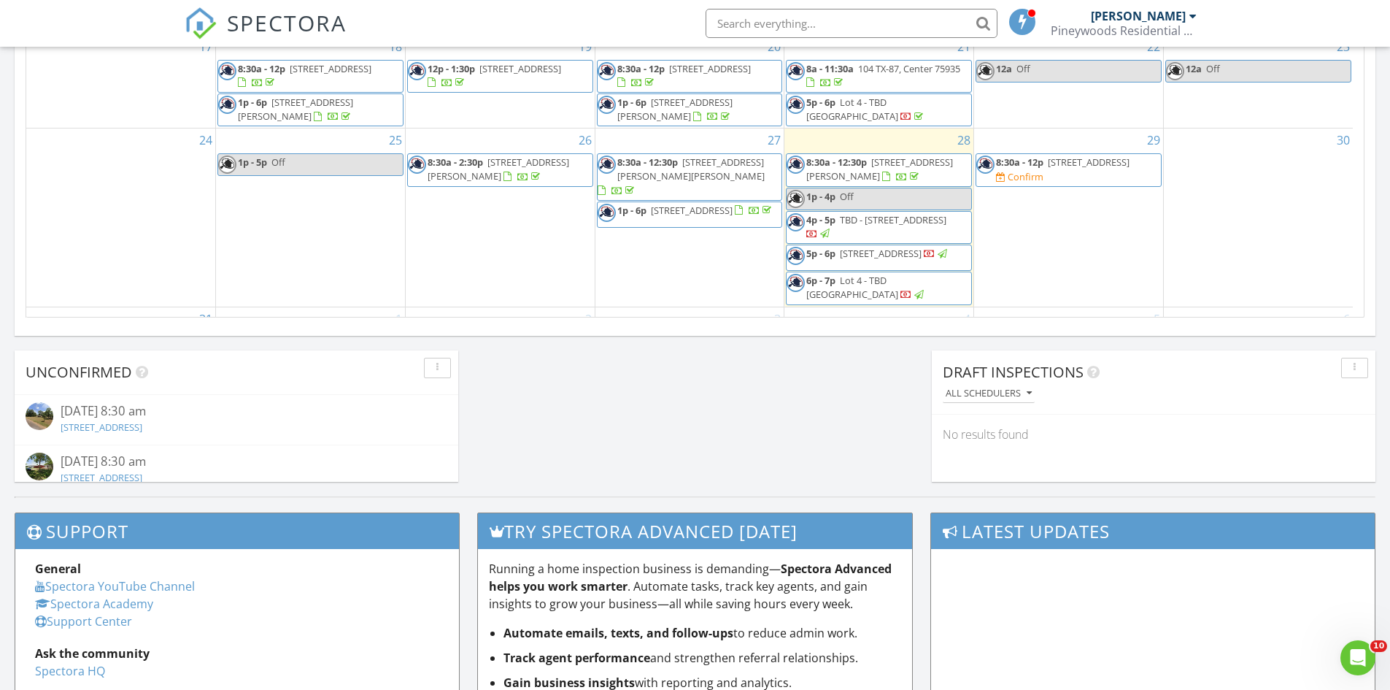
scroll to position [150, 0]
